Goal: Transaction & Acquisition: Book appointment/travel/reservation

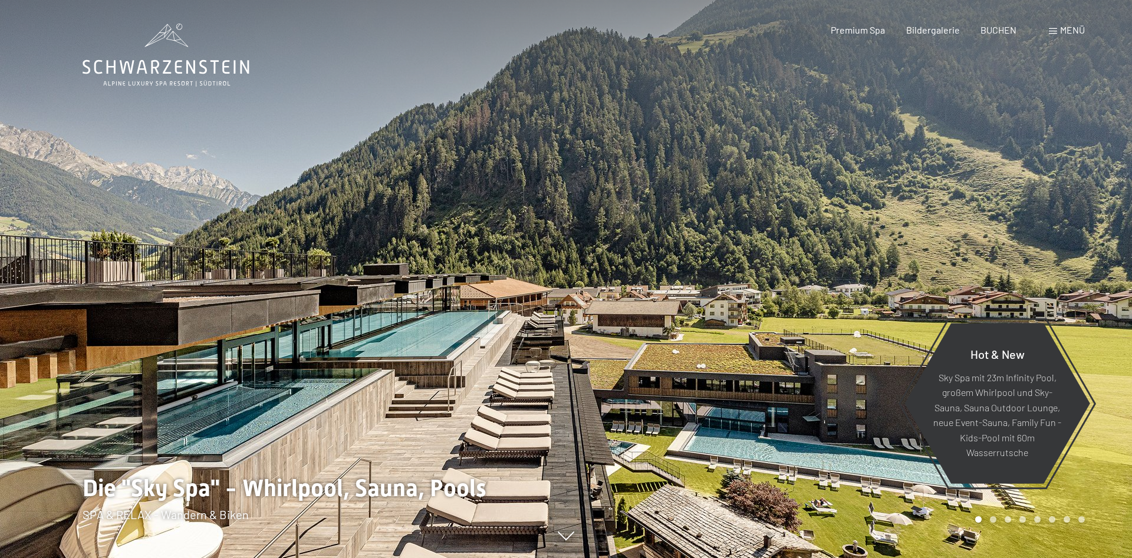
click at [1054, 29] on span at bounding box center [1052, 31] width 8 height 6
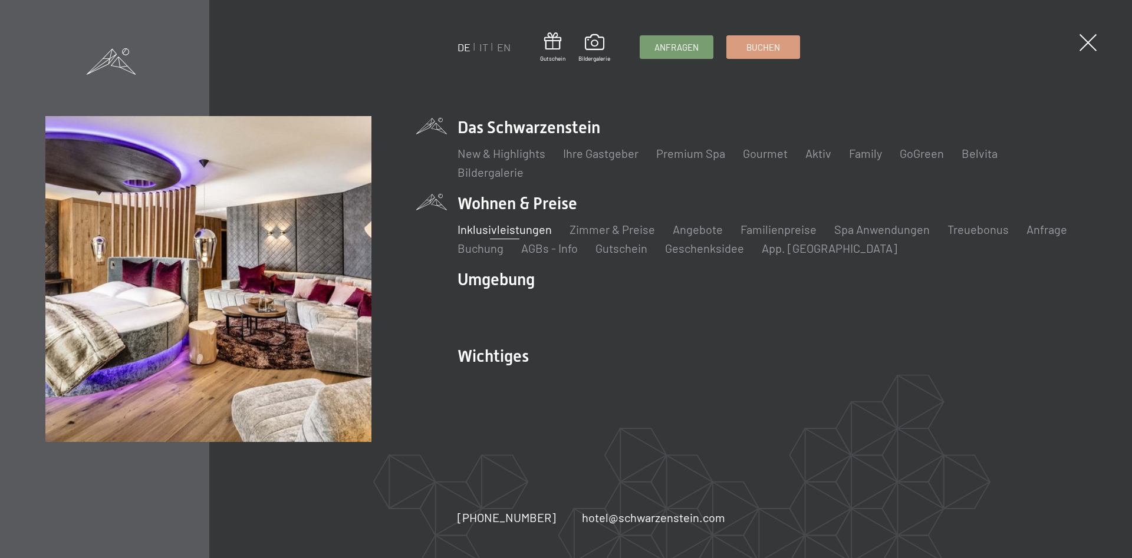
click at [514, 228] on link "Inklusivleistungen" at bounding box center [504, 229] width 94 height 14
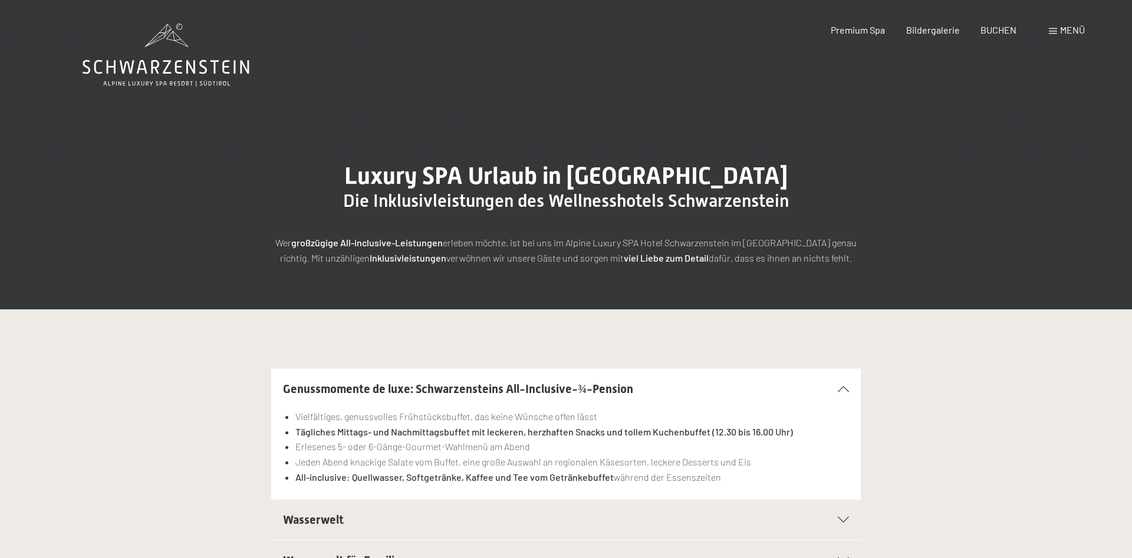
click at [171, 65] on icon at bounding box center [166, 55] width 167 height 63
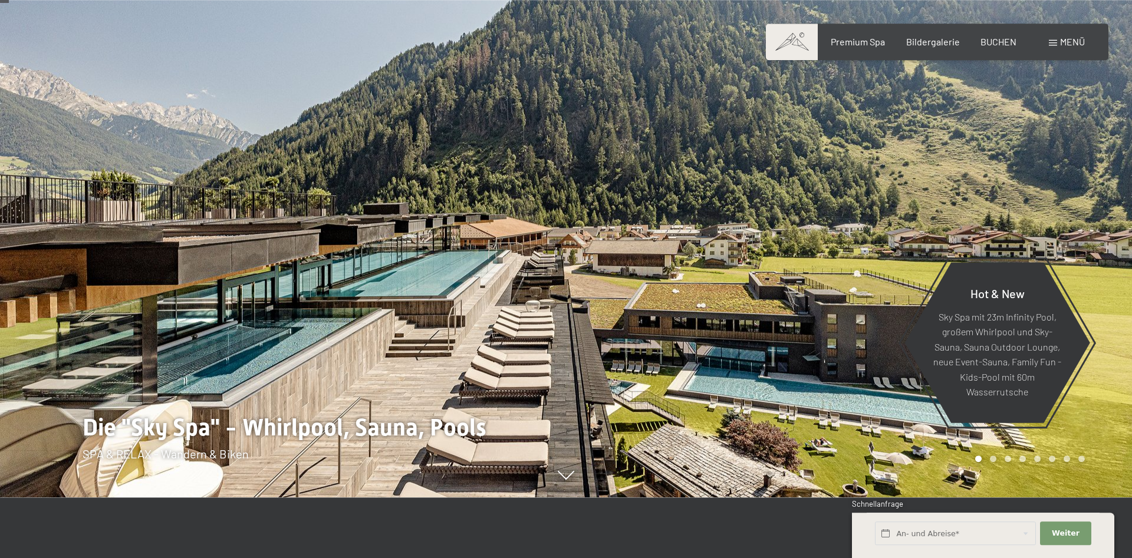
scroll to position [60, 0]
click at [1053, 40] on div "Menü" at bounding box center [1066, 41] width 36 height 13
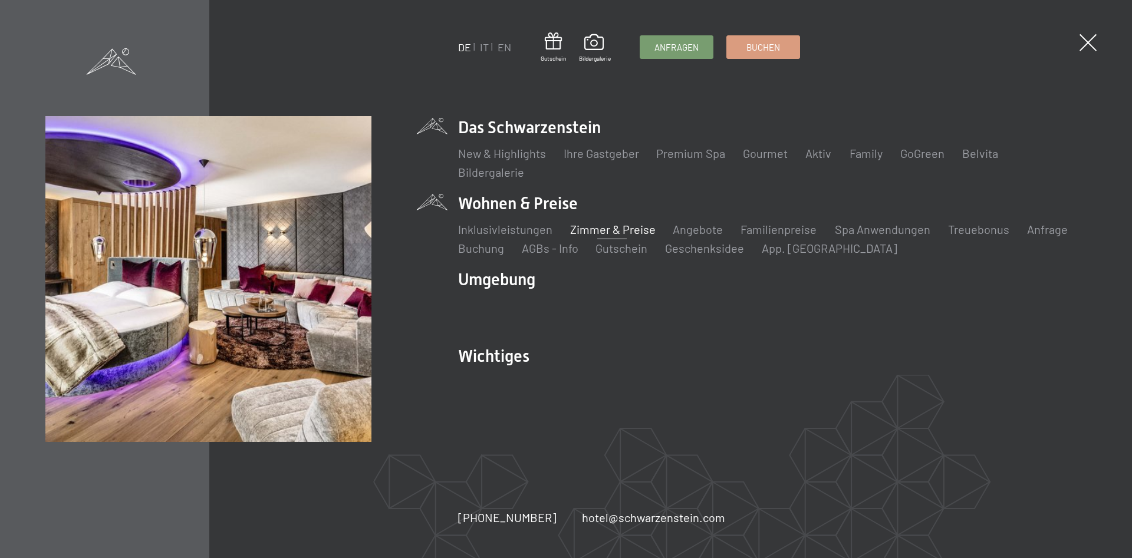
click at [607, 229] on link "Zimmer & Preise" at bounding box center [611, 229] width 85 height 14
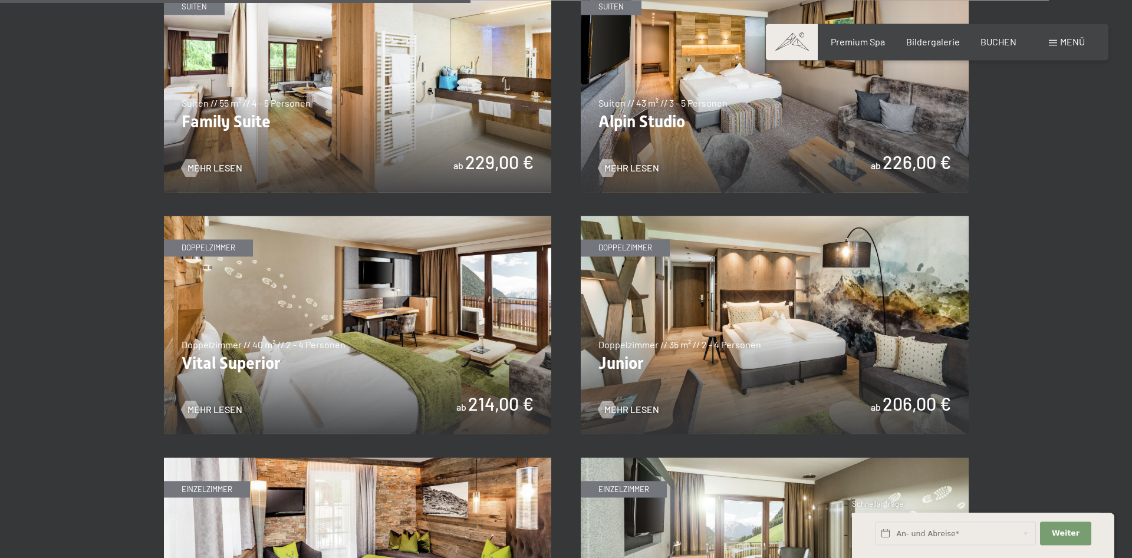
scroll to position [1623, 0]
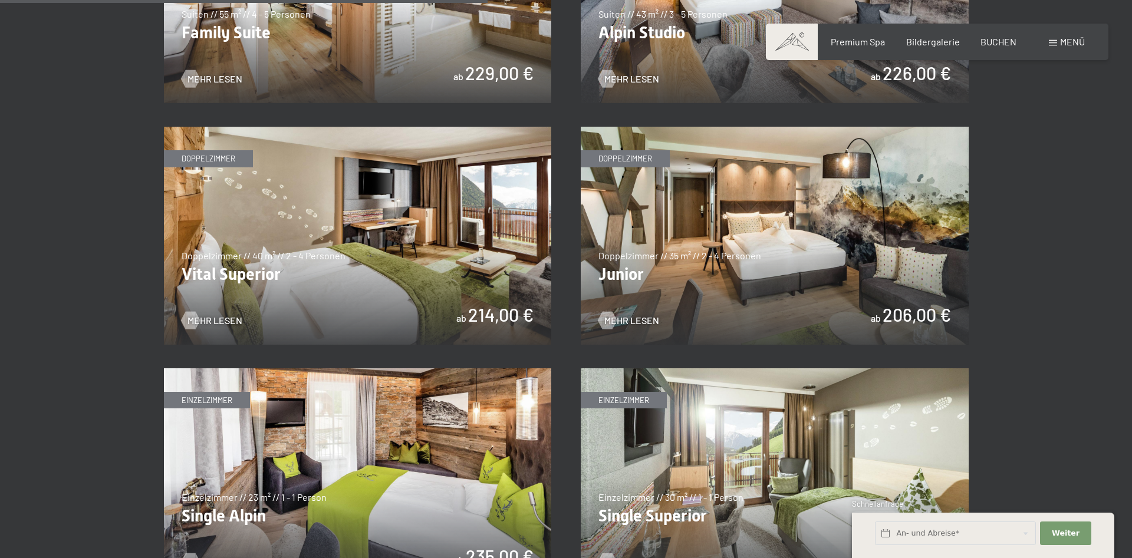
click at [391, 251] on img at bounding box center [358, 236] width 388 height 218
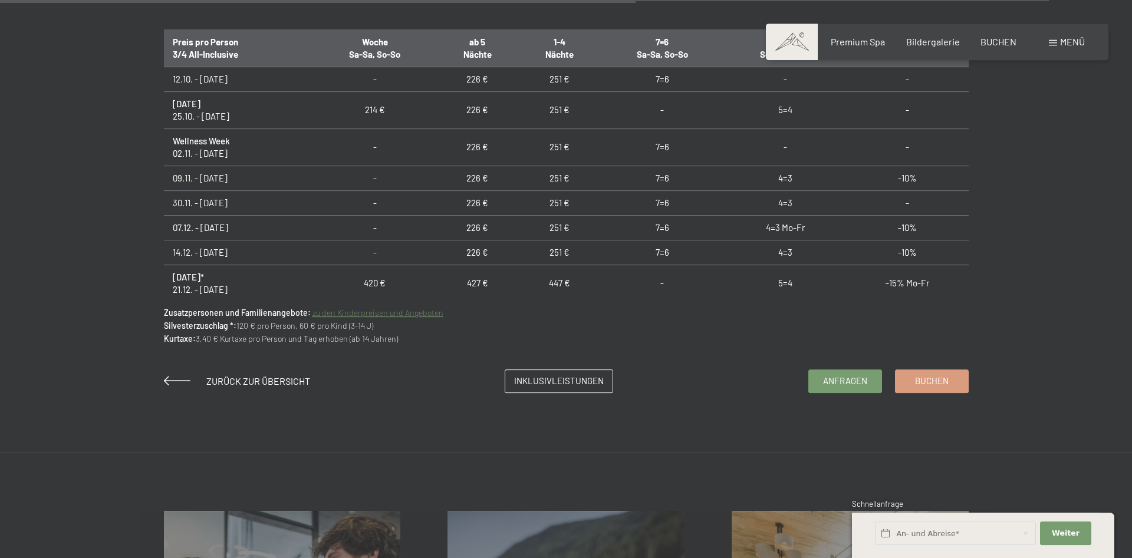
scroll to position [842, 0]
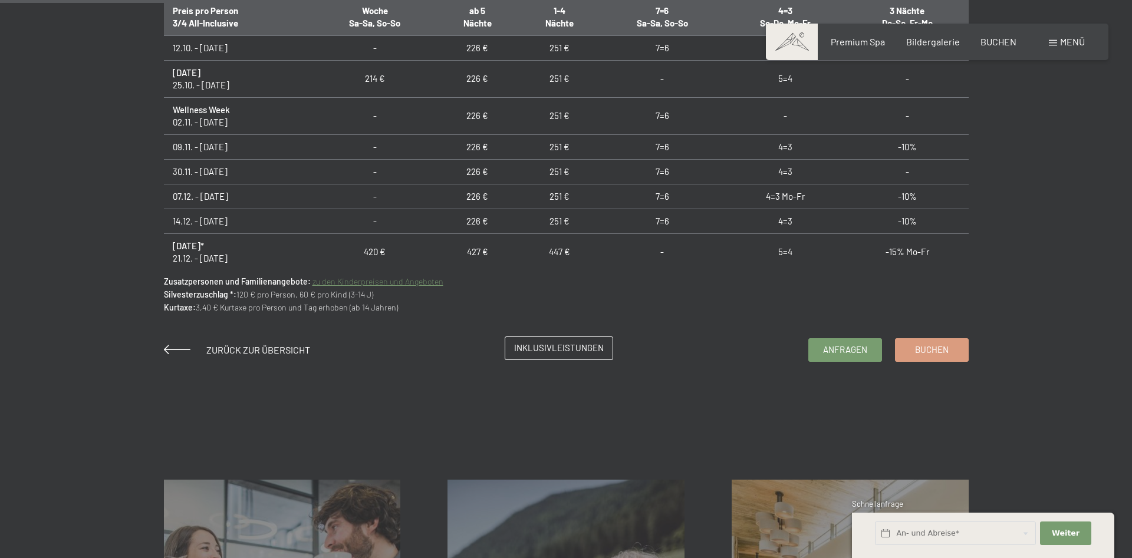
click at [557, 348] on span "Inklusivleistungen" at bounding box center [559, 348] width 90 height 12
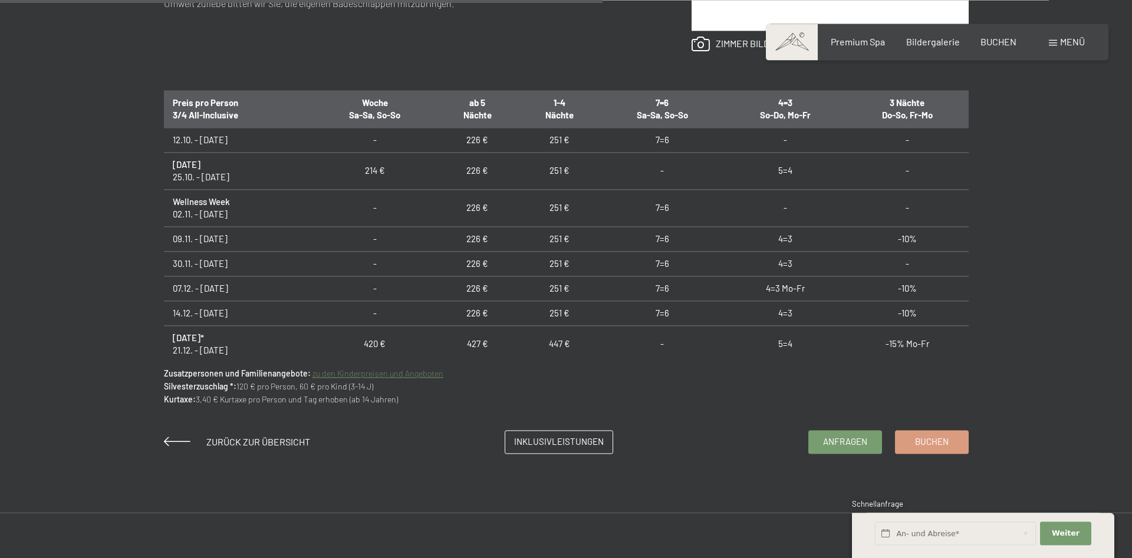
scroll to position [721, 0]
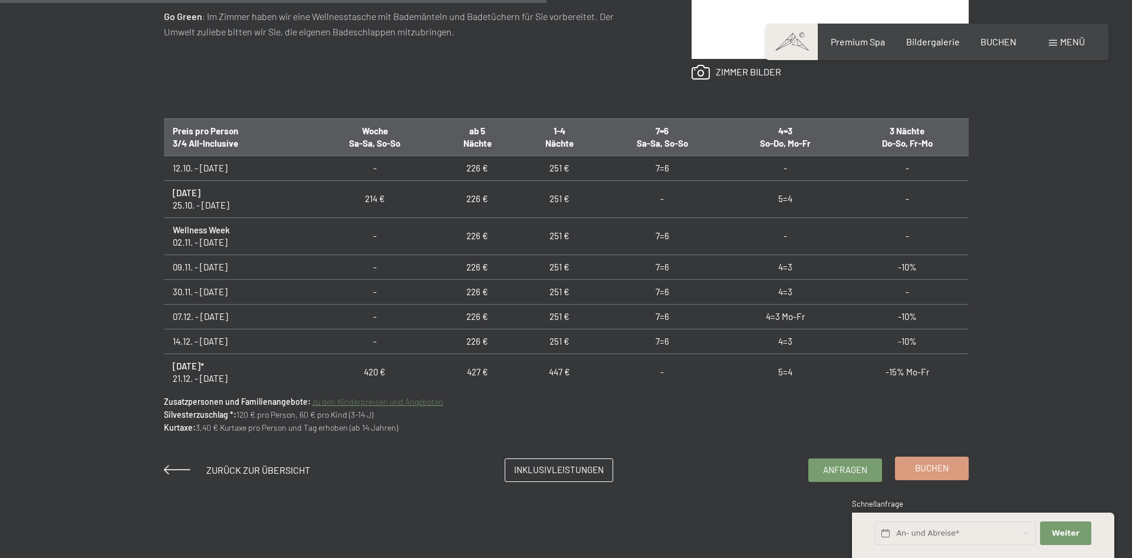
click at [932, 471] on span "Buchen" at bounding box center [932, 468] width 34 height 12
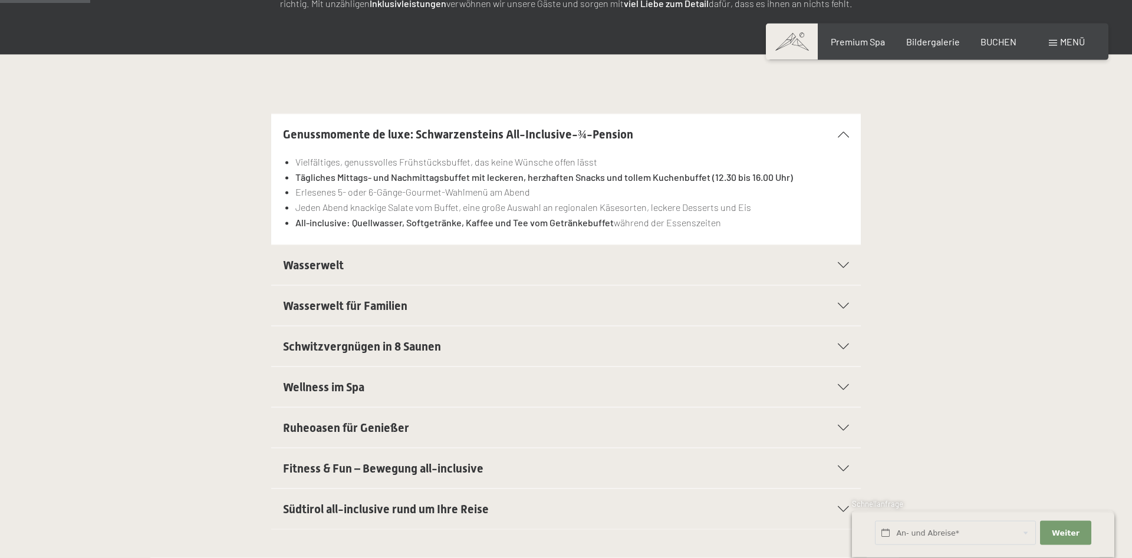
scroll to position [421, 0]
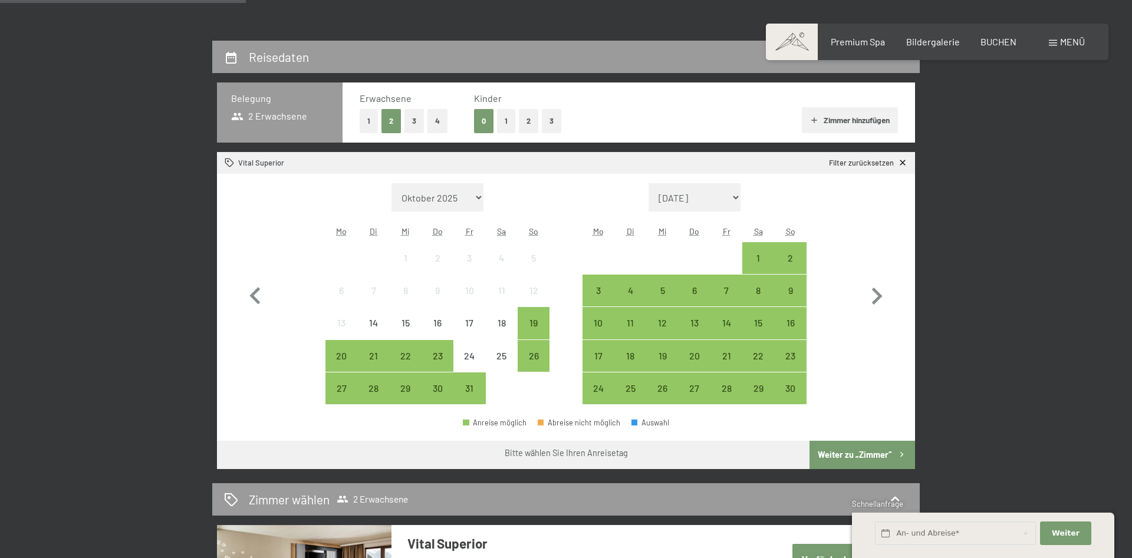
scroll to position [240, 0]
click at [883, 296] on icon "button" at bounding box center [876, 296] width 34 height 34
select select "[DATE]"
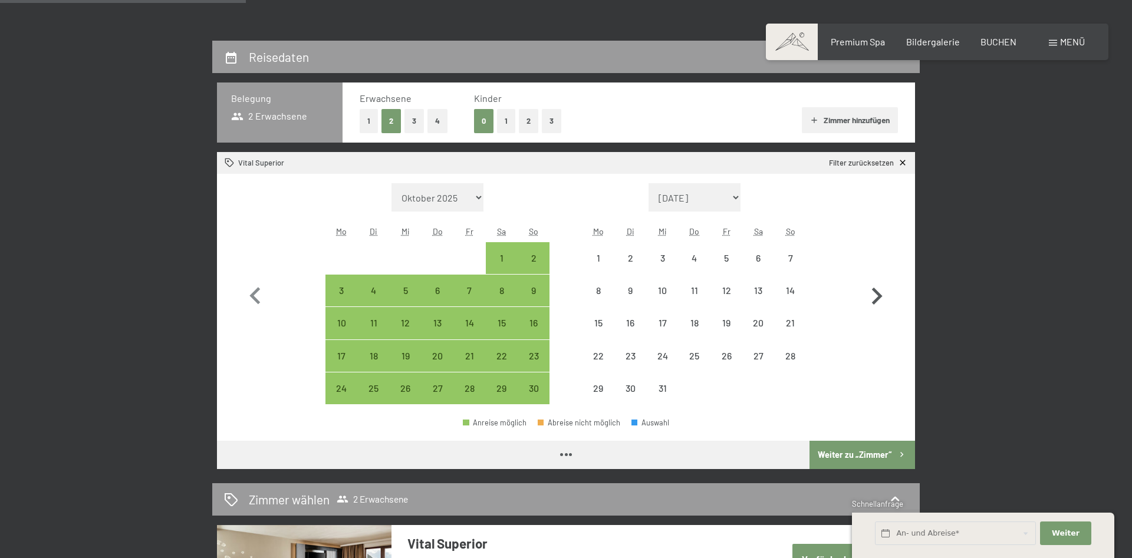
click at [881, 296] on icon "button" at bounding box center [876, 296] width 34 height 34
select select "[DATE]"
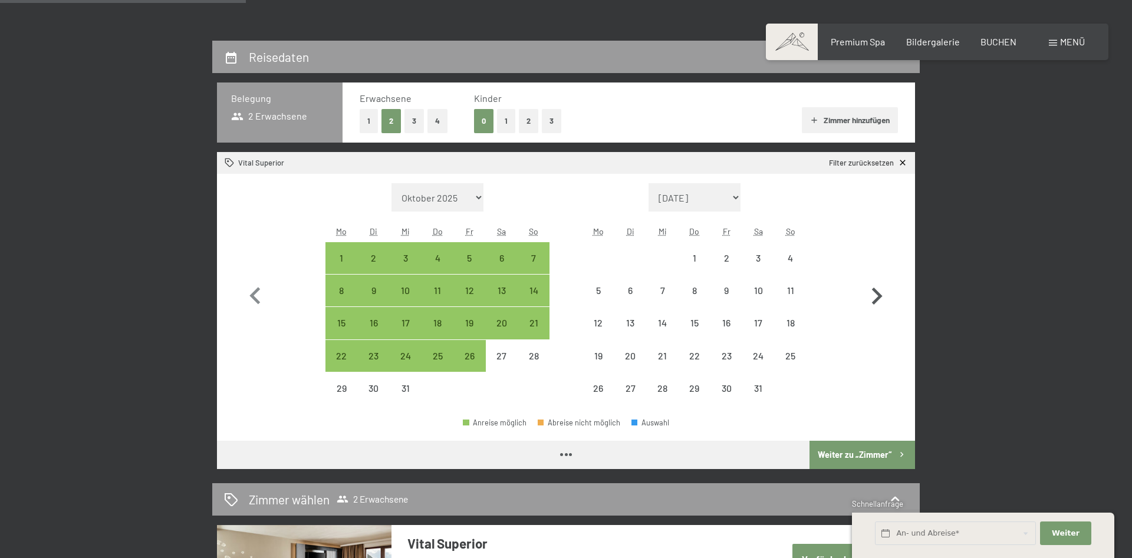
click at [880, 296] on icon "button" at bounding box center [877, 296] width 11 height 17
select select "[DATE]"
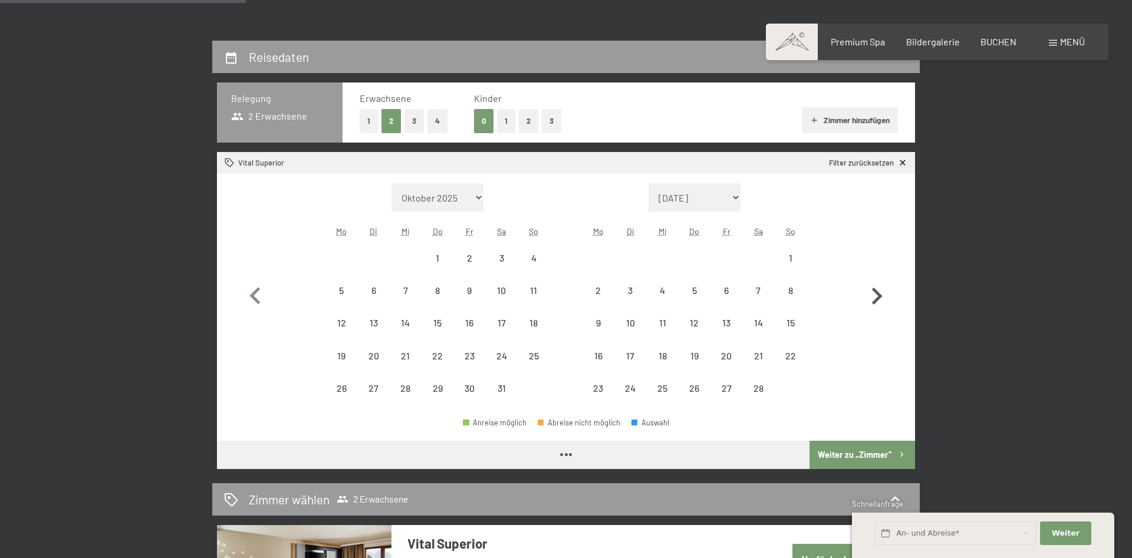
click at [880, 296] on icon "button" at bounding box center [877, 296] width 11 height 17
select select "[DATE]"
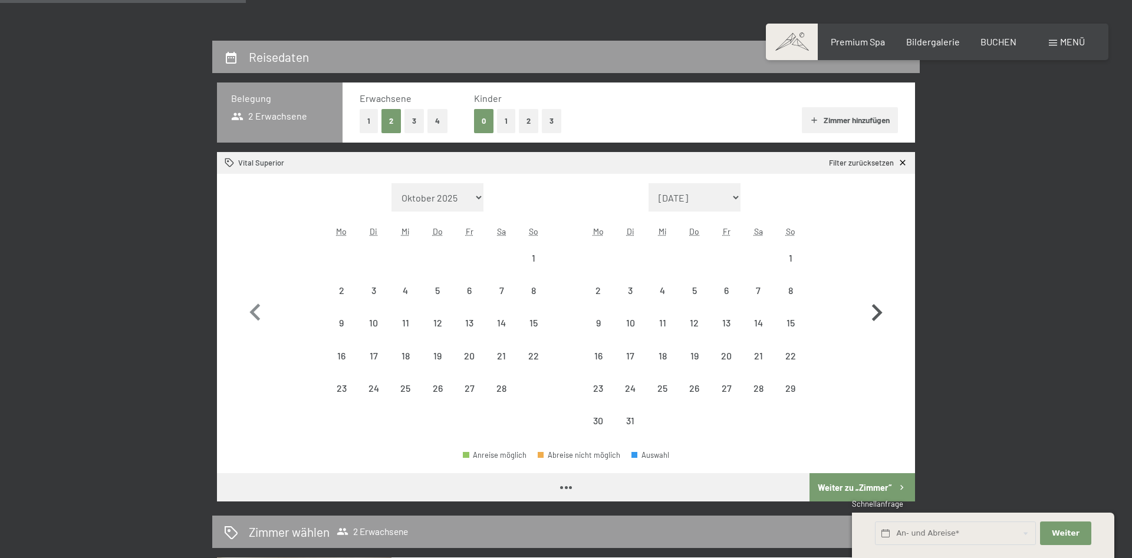
click at [880, 296] on icon "button" at bounding box center [876, 313] width 34 height 34
select select "[DATE]"
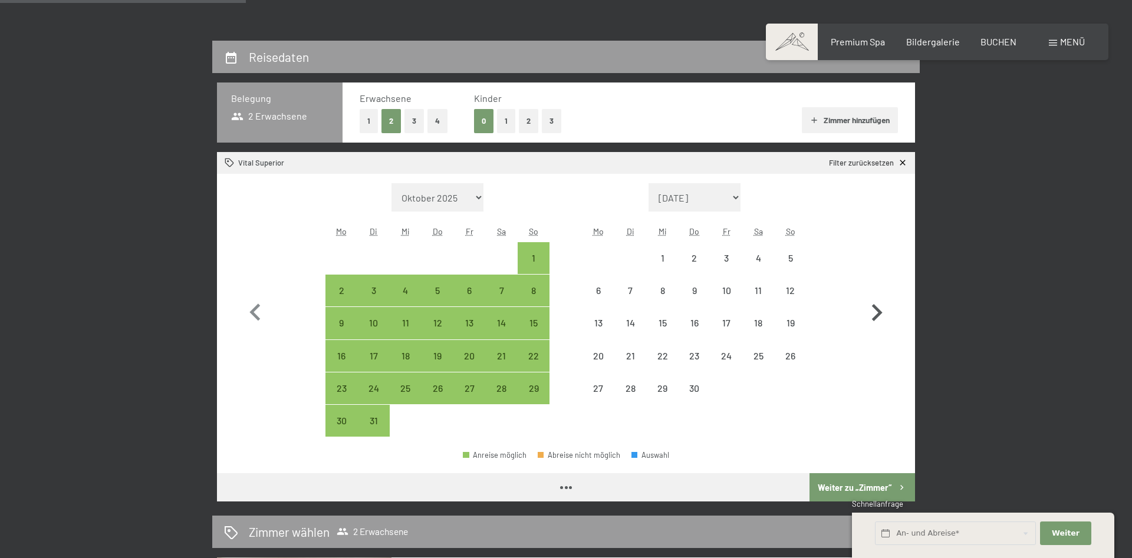
click at [880, 296] on icon "button" at bounding box center [876, 313] width 34 height 34
select select "[DATE]"
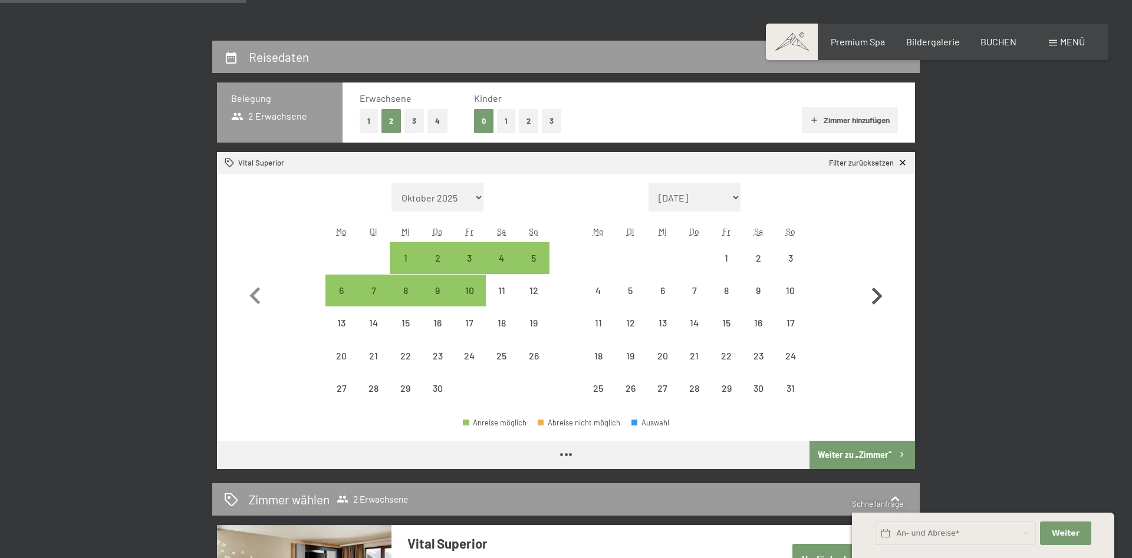
select select "[DATE]"
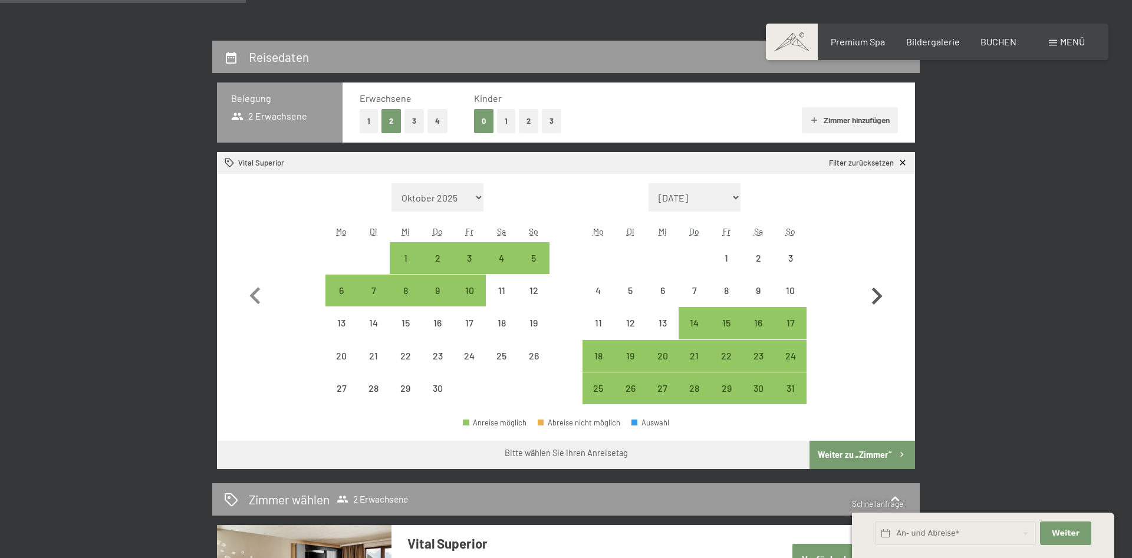
click at [880, 296] on icon "button" at bounding box center [877, 296] width 11 height 17
select select "[DATE]"
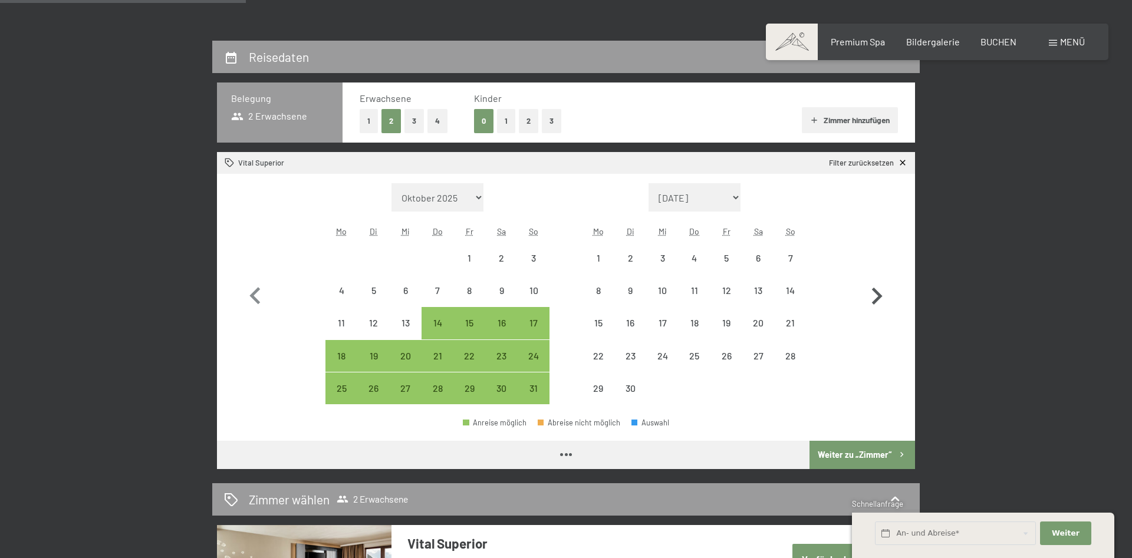
select select "[DATE]"
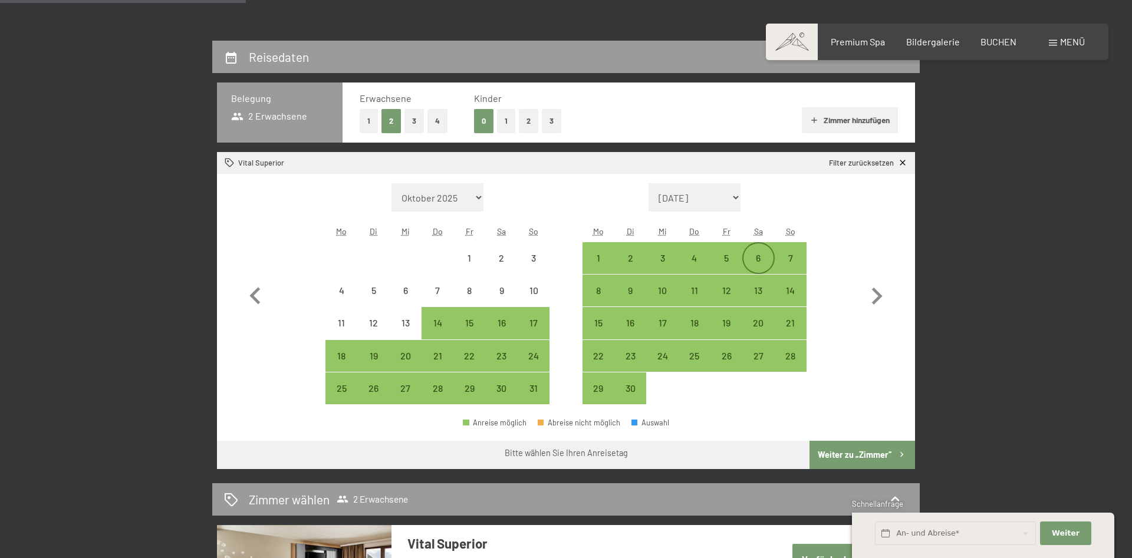
click at [762, 263] on div "6" at bounding box center [757, 267] width 29 height 29
select select "[DATE]"
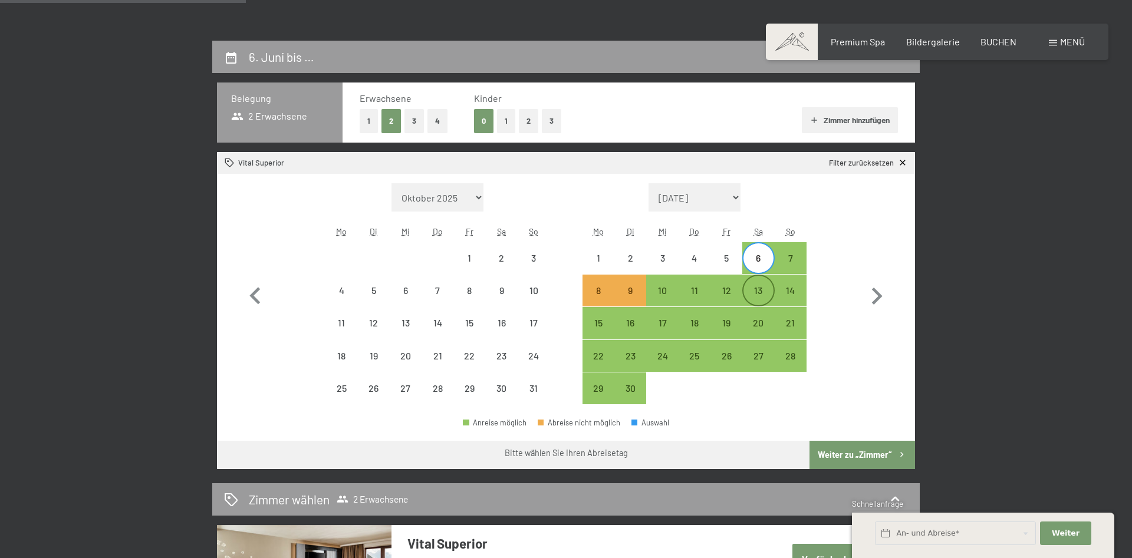
click at [763, 291] on div "13" at bounding box center [757, 300] width 29 height 29
select select "[DATE]"
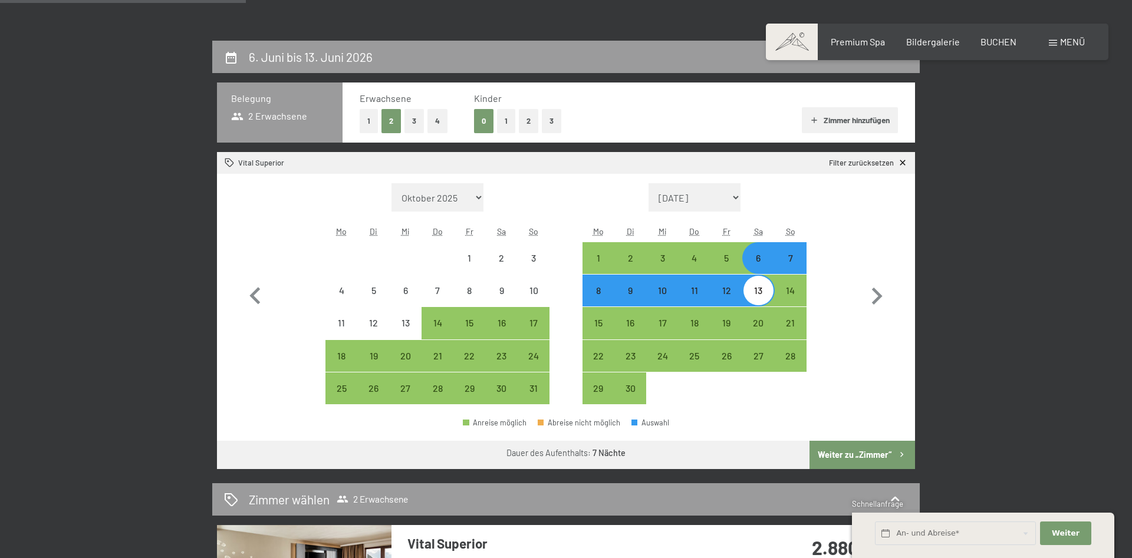
click at [855, 454] on button "Weiter zu „Zimmer“" at bounding box center [861, 455] width 105 height 28
select select "[DATE]"
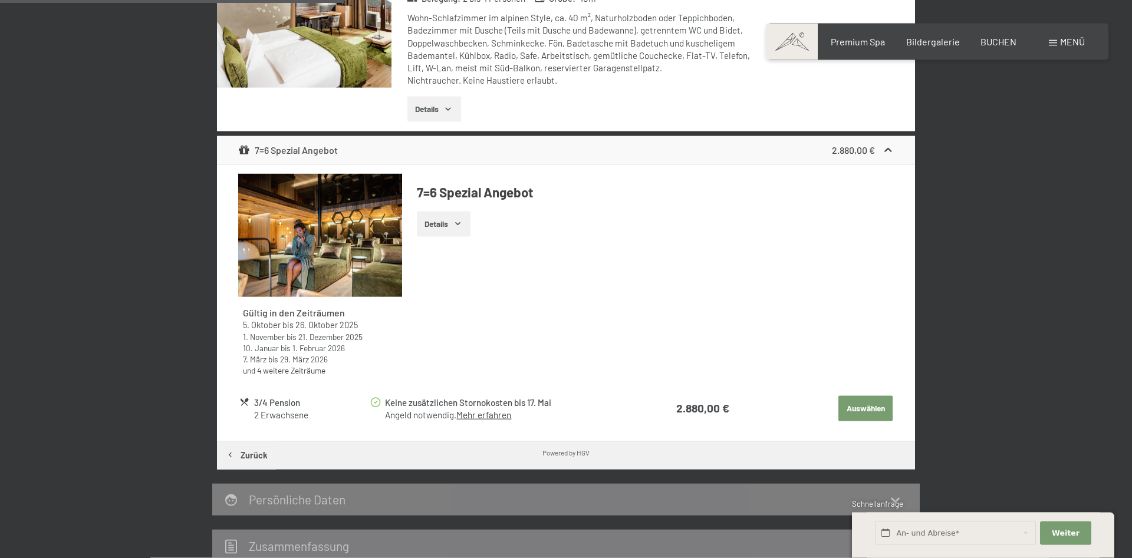
scroll to position [461, 0]
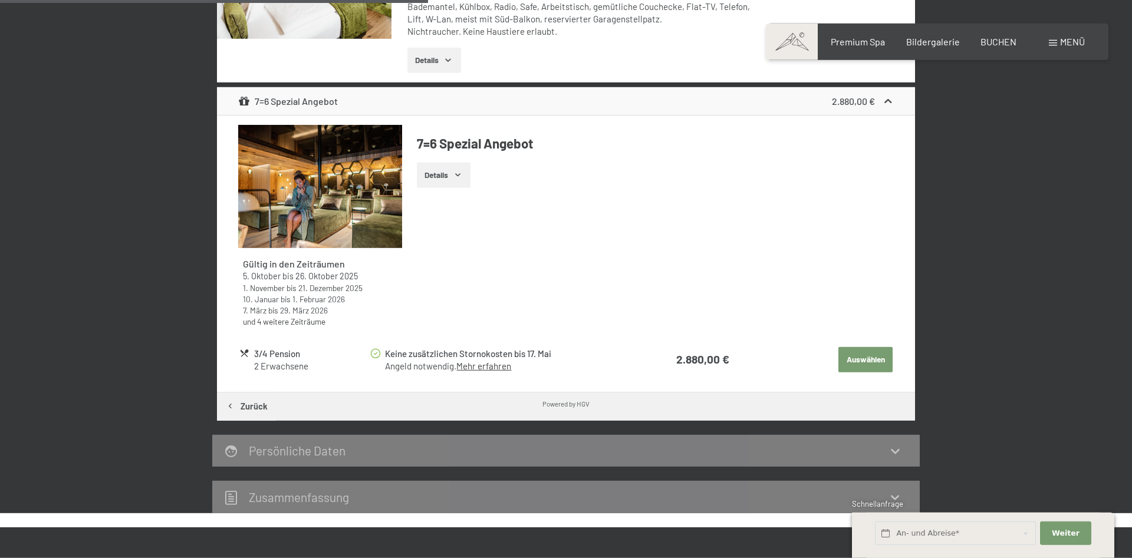
click at [475, 367] on link "Mehr erfahren" at bounding box center [483, 366] width 55 height 11
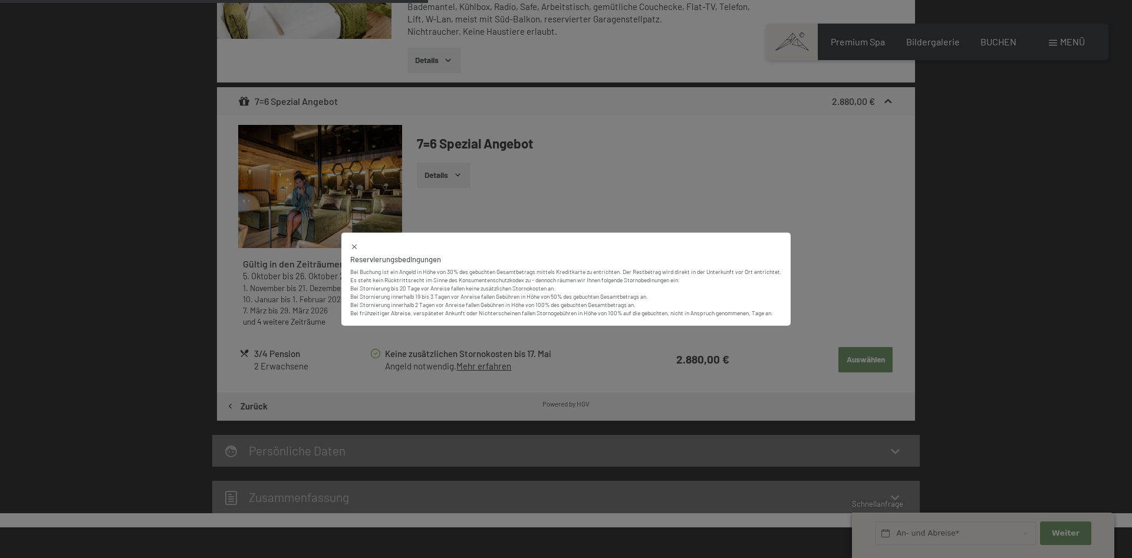
click at [351, 243] on icon at bounding box center [354, 246] width 8 height 8
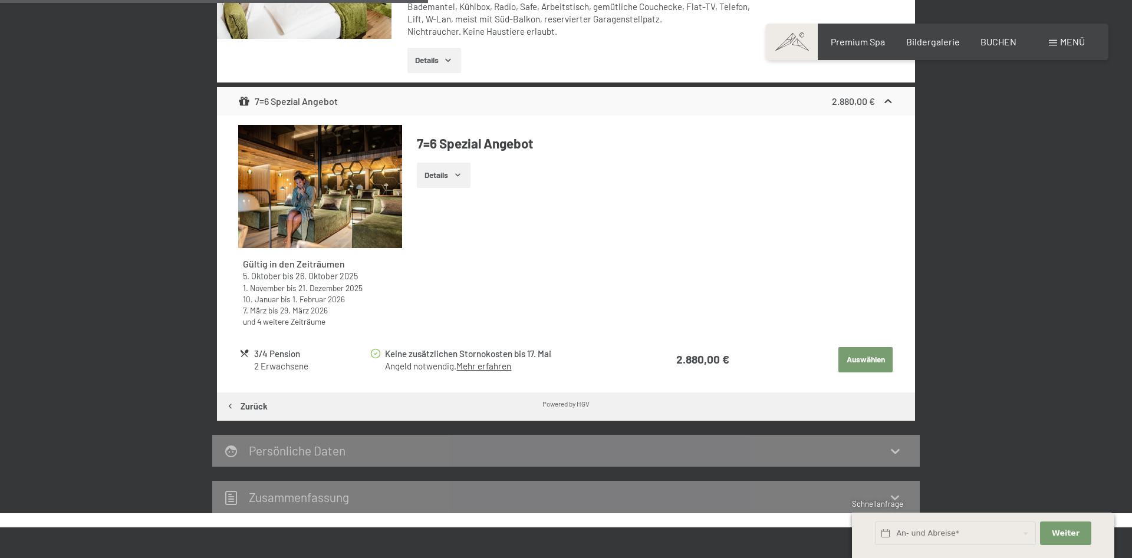
click at [453, 180] on button "Details" at bounding box center [444, 176] width 54 height 26
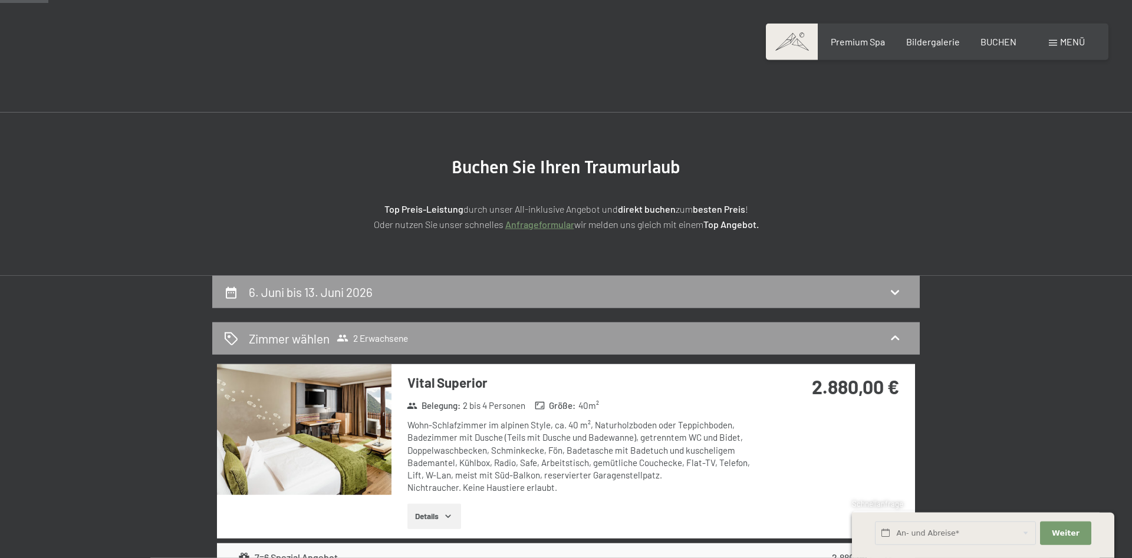
scroll to position [0, 0]
